Goal: Task Accomplishment & Management: Manage account settings

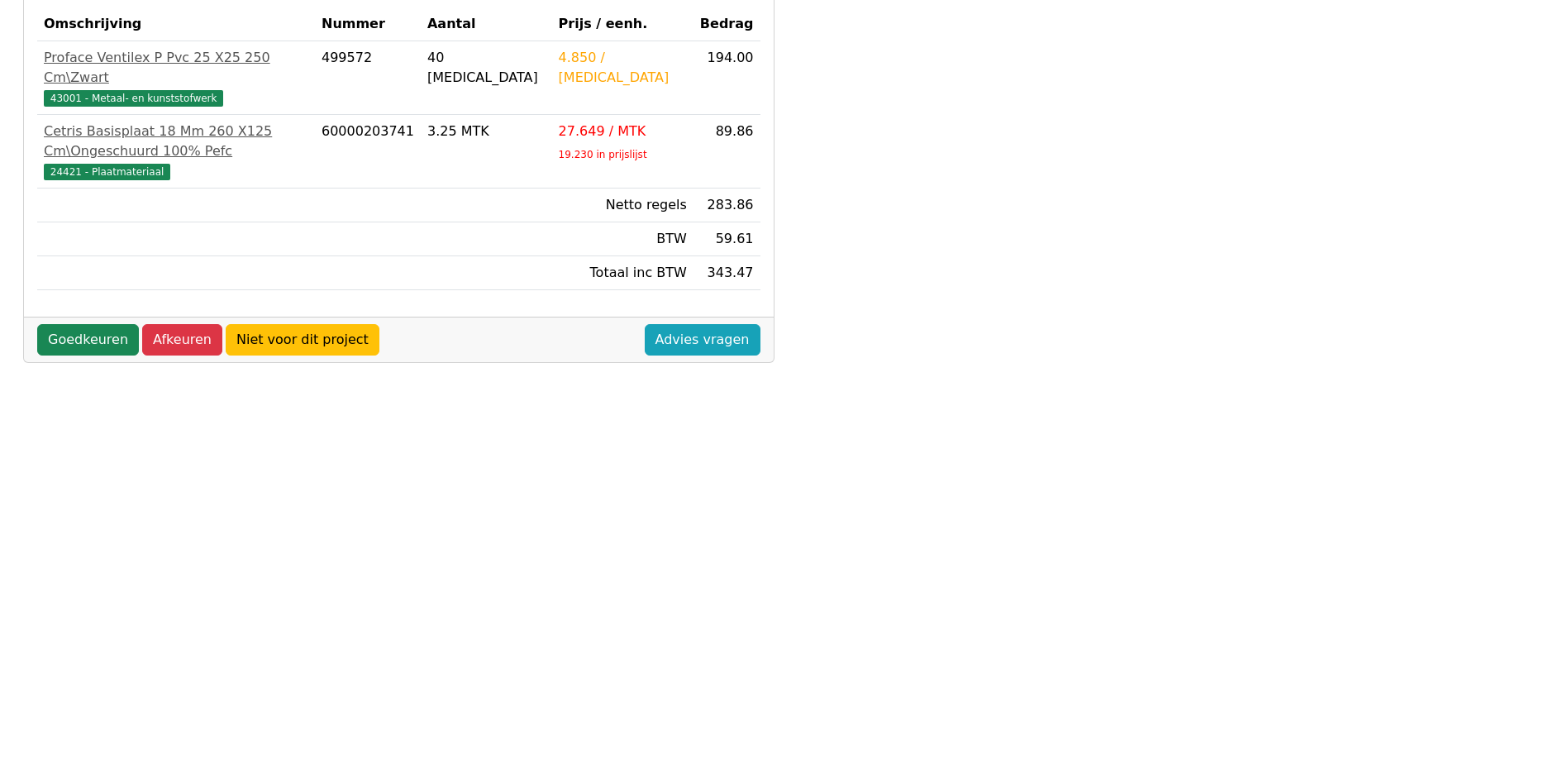
scroll to position [555, 0]
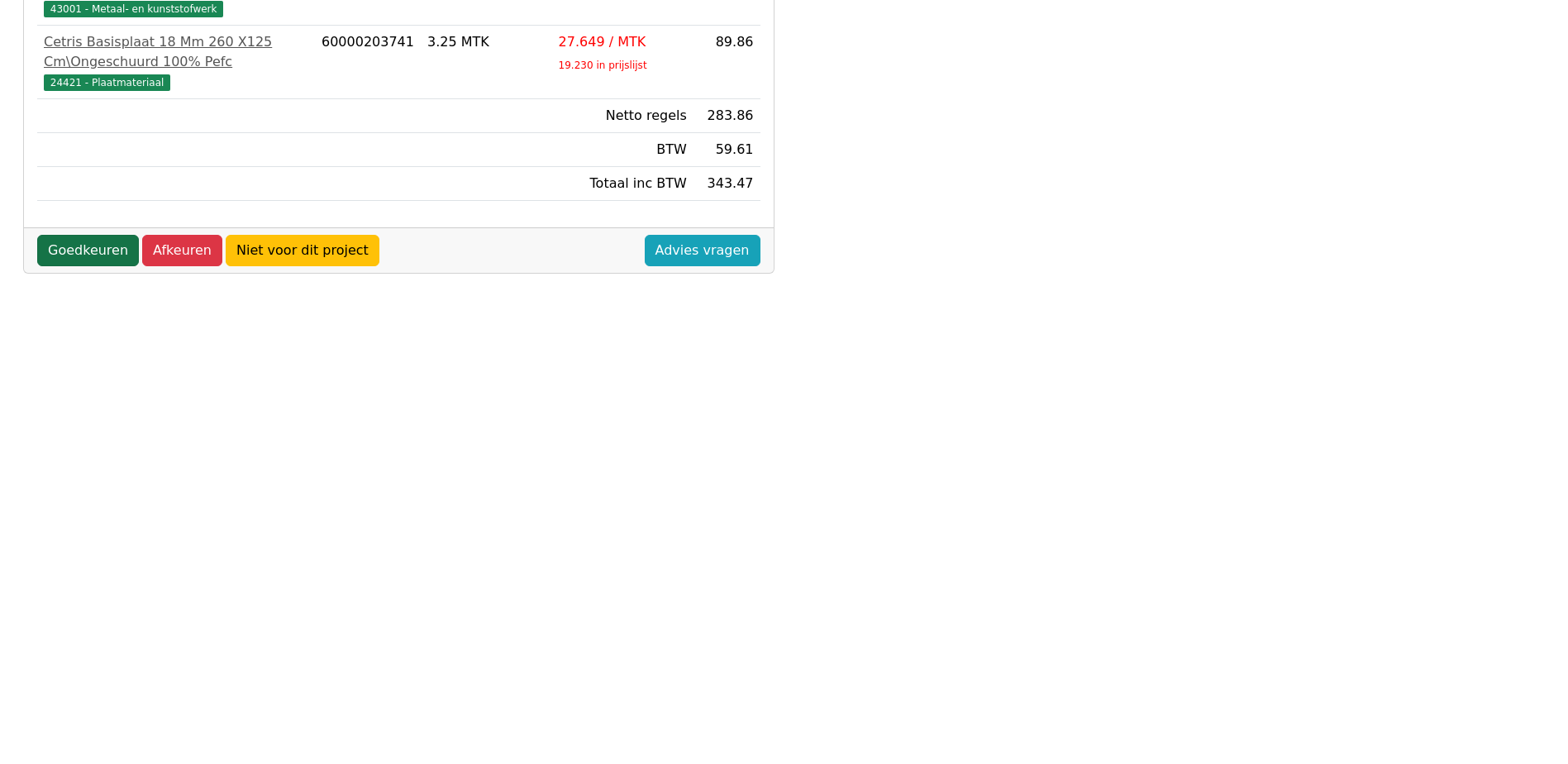
click at [108, 235] on link "Goedkeuren" at bounding box center [87, 251] width 102 height 32
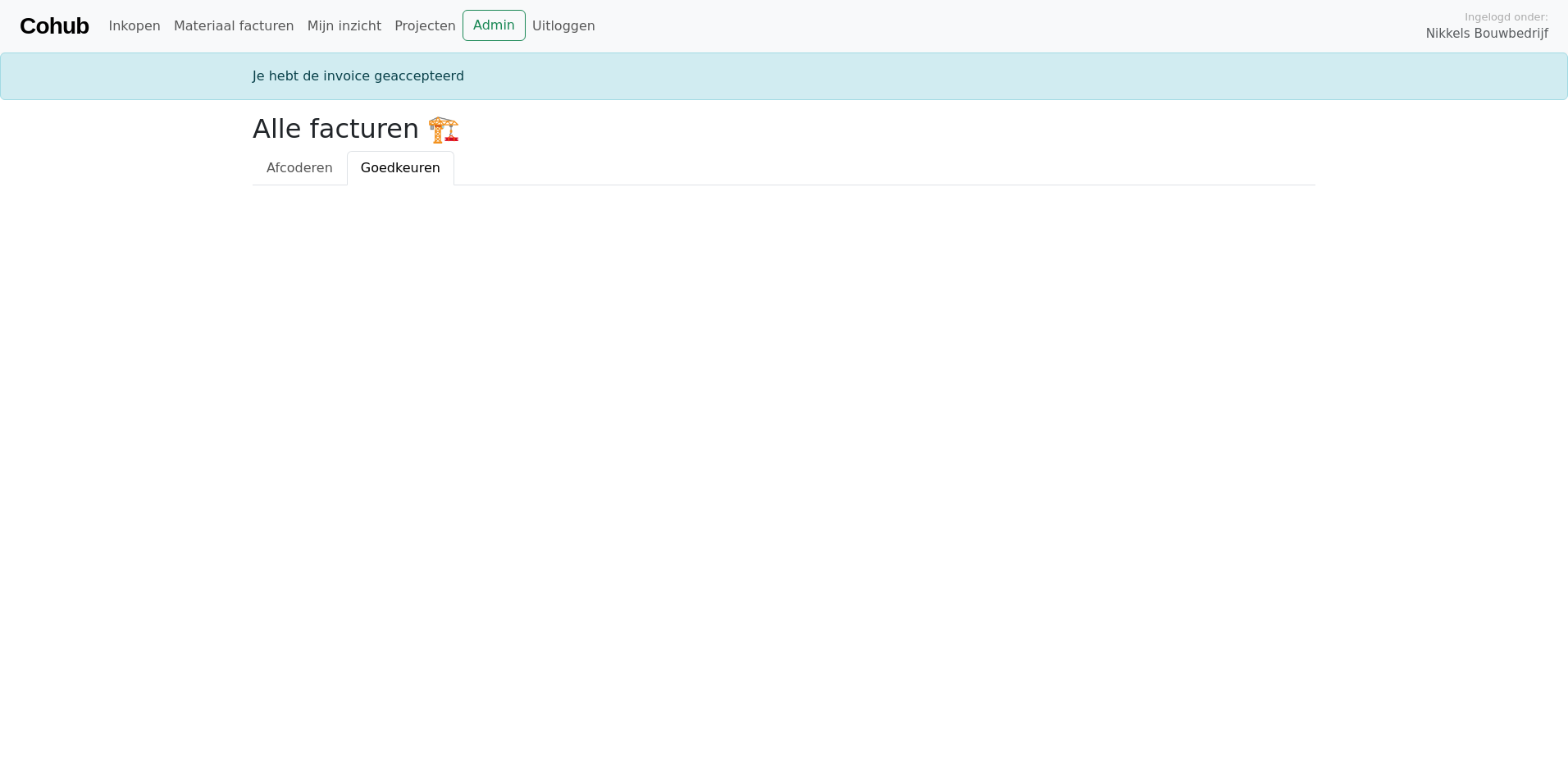
click at [390, 163] on span "Goedkeuren" at bounding box center [400, 168] width 80 height 16
